Goal: Information Seeking & Learning: Stay updated

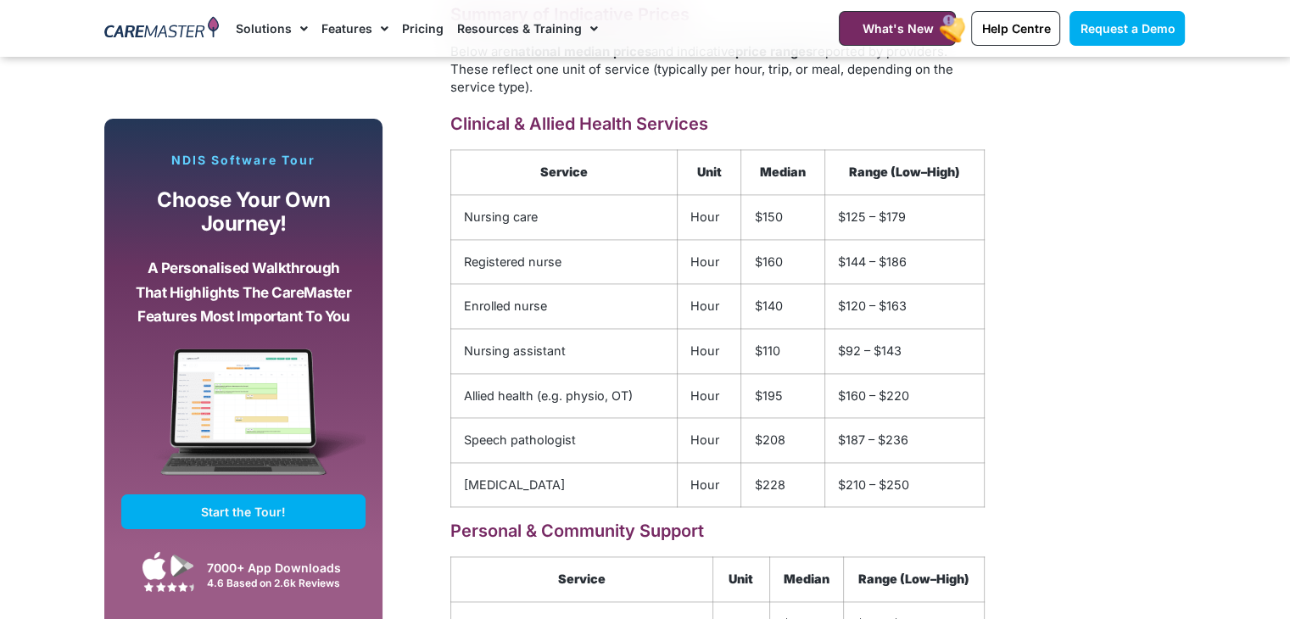
scroll to position [2327, 0]
